Goal: Task Accomplishment & Management: Use online tool/utility

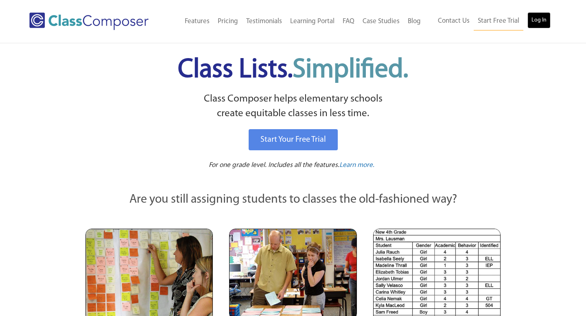
click at [538, 27] on link "Log In" at bounding box center [538, 20] width 23 height 16
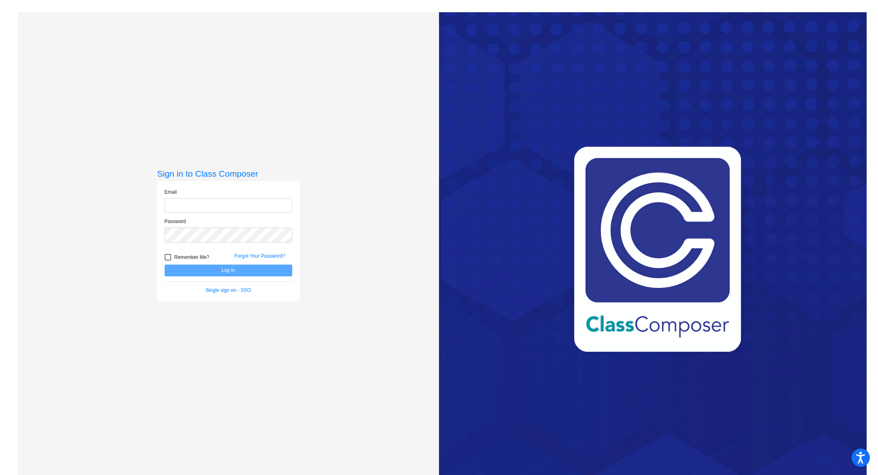
type input "keisinger@lasd.net"
click at [231, 269] on button "Log In" at bounding box center [229, 270] width 128 height 12
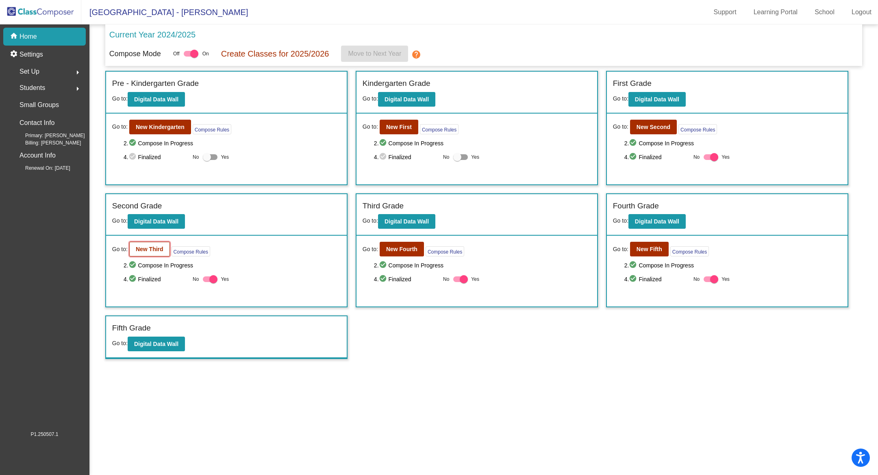
click at [151, 247] on b "New Third" at bounding box center [150, 249] width 28 height 7
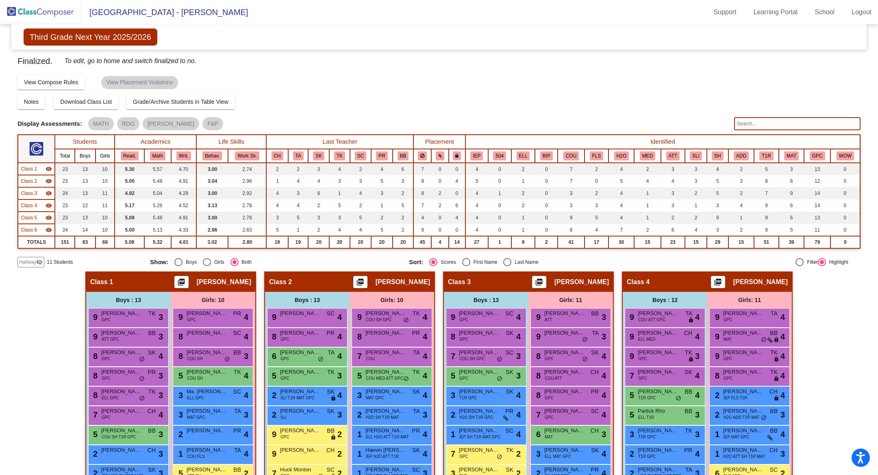
click at [742, 126] on input "text" at bounding box center [797, 123] width 126 height 13
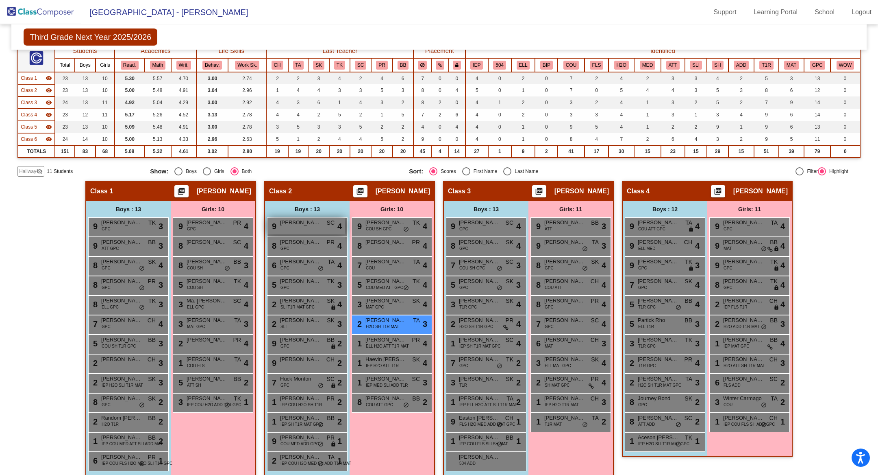
scroll to position [83, 0]
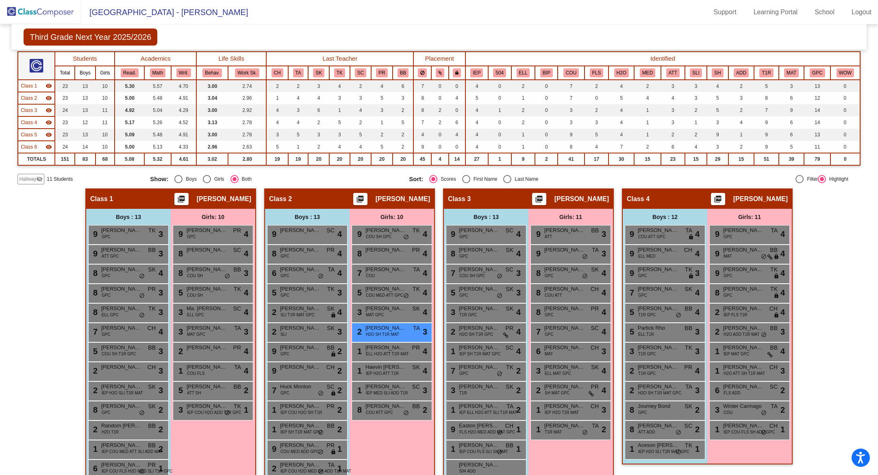
type input "layla"
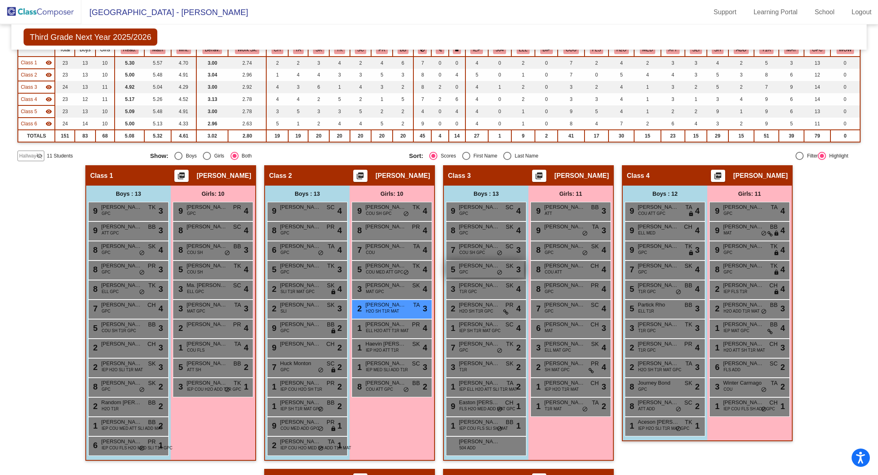
scroll to position [103, 0]
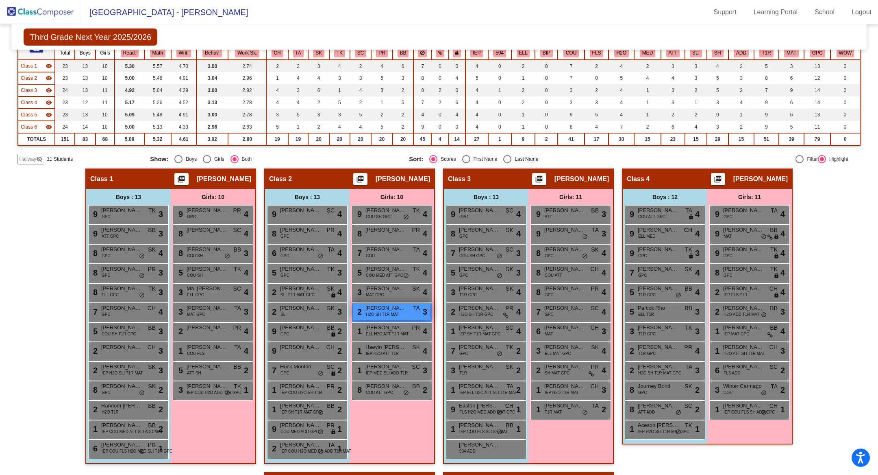
click at [384, 313] on span "H2O SH T1R MAT" at bounding box center [382, 314] width 33 height 6
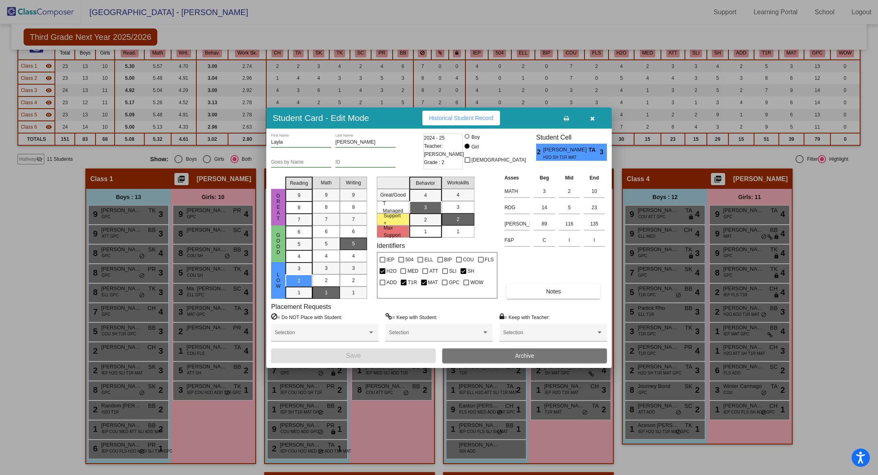
click at [589, 122] on button "button" at bounding box center [593, 118] width 26 height 15
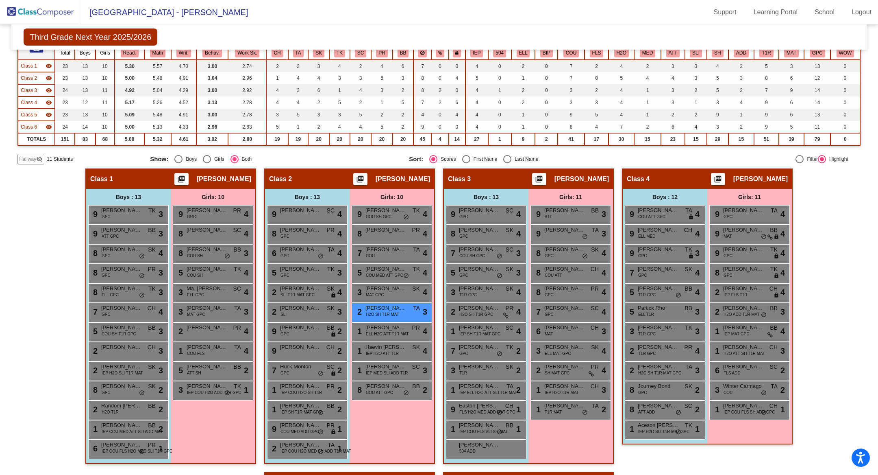
click at [38, 157] on mat-icon "visibility_off" at bounding box center [39, 159] width 7 height 7
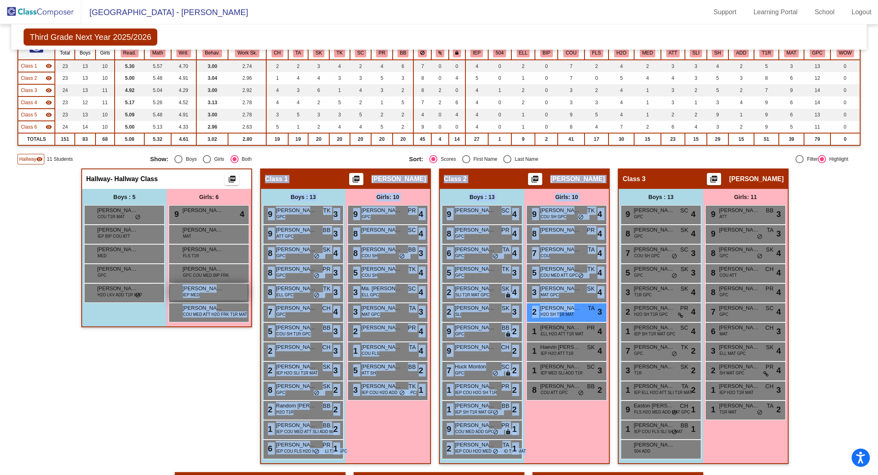
drag, startPoint x: 558, startPoint y: 312, endPoint x: 211, endPoint y: 298, distance: 346.8
click at [211, 298] on div "Hallway - Hallway Class picture_as_pdf Add Student First Name Last Name Student…" at bounding box center [438, 481] width 843 height 626
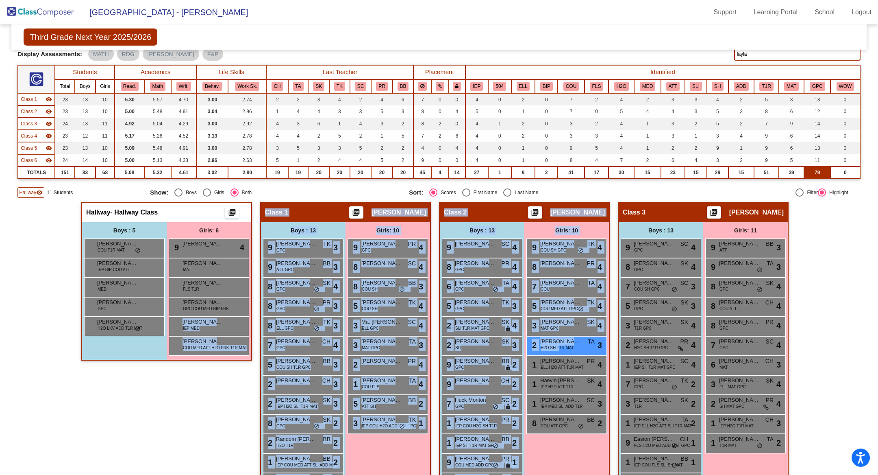
scroll to position [63, 0]
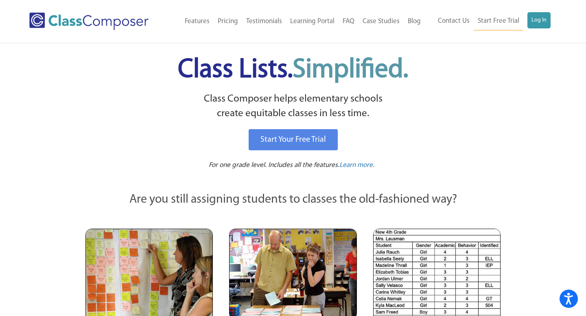
click at [537, 28] on li "Log In" at bounding box center [538, 20] width 23 height 16
click at [536, 26] on link "Log In" at bounding box center [538, 20] width 23 height 16
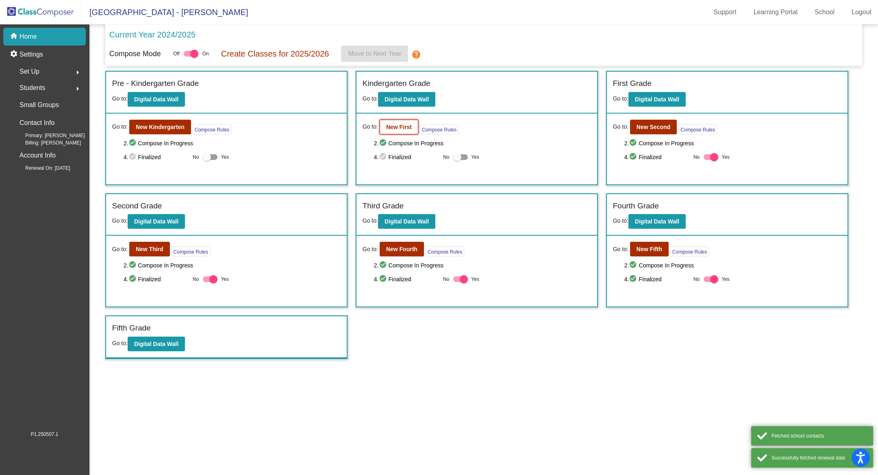
click at [396, 128] on b "New First" at bounding box center [399, 127] width 26 height 7
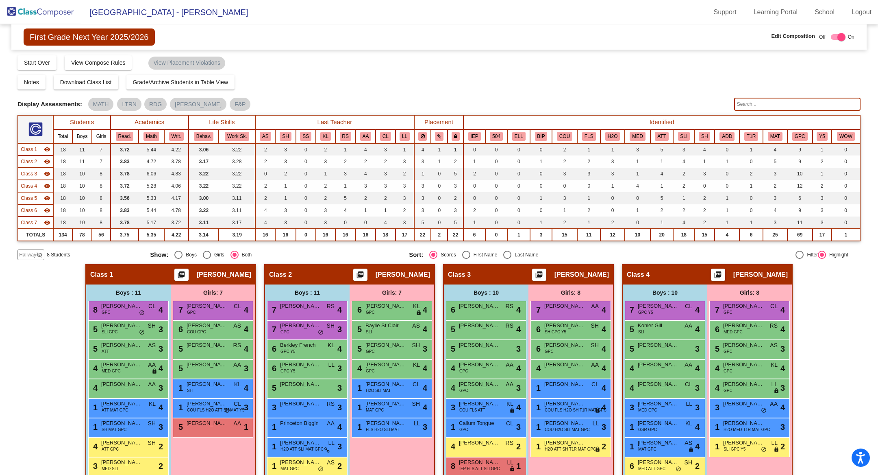
click at [748, 106] on input "text" at bounding box center [797, 104] width 126 height 13
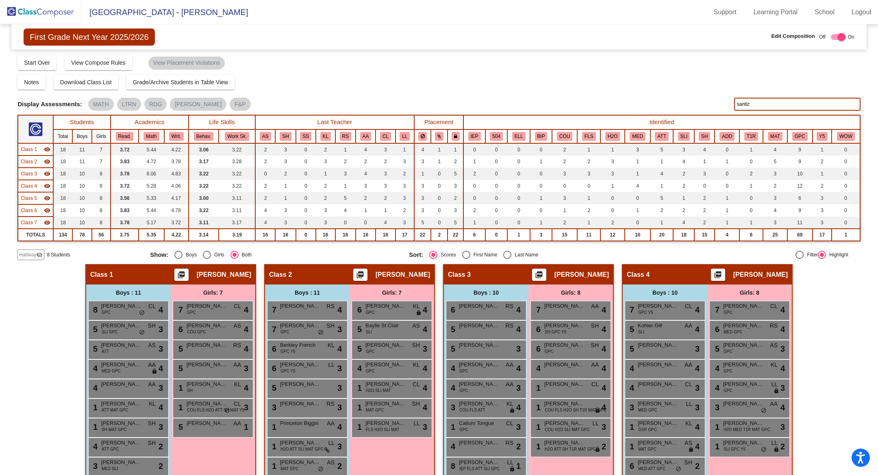
click at [747, 102] on input "santiz" at bounding box center [797, 104] width 126 height 13
type input "[PERSON_NAME]"
click at [33, 254] on span "Hallway" at bounding box center [27, 254] width 17 height 7
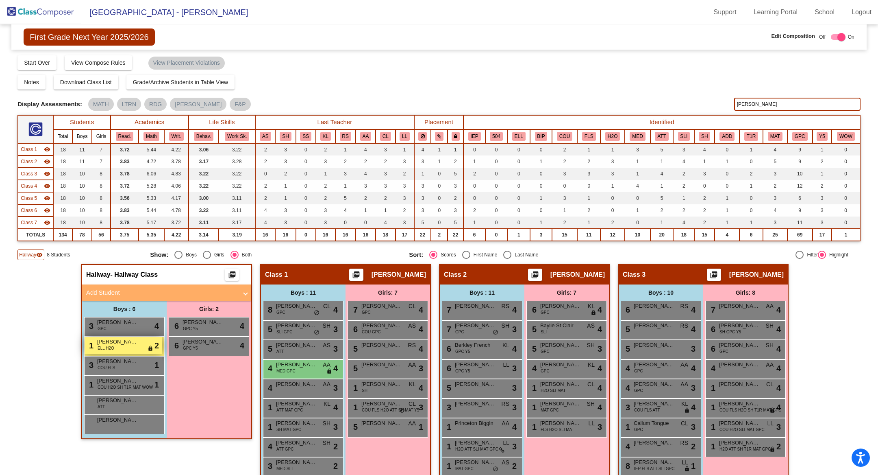
click at [111, 345] on span "ELL H2O" at bounding box center [106, 348] width 17 height 6
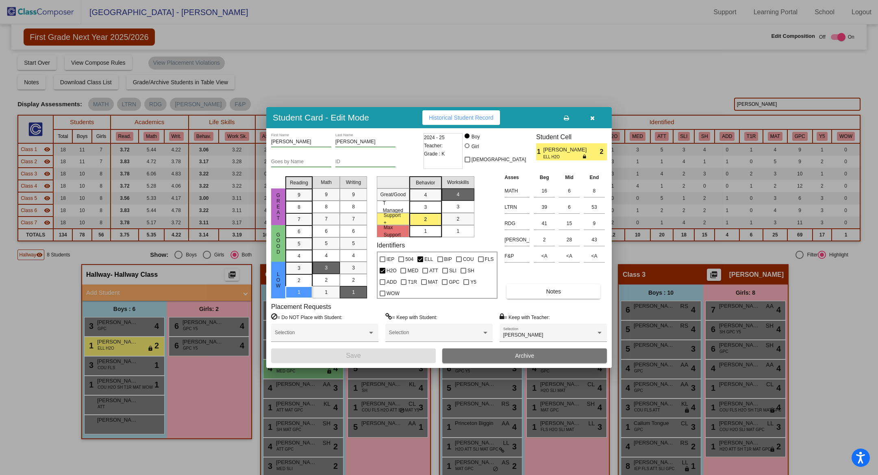
click at [592, 120] on icon "button" at bounding box center [593, 118] width 4 height 6
